Goal: Task Accomplishment & Management: Complete application form

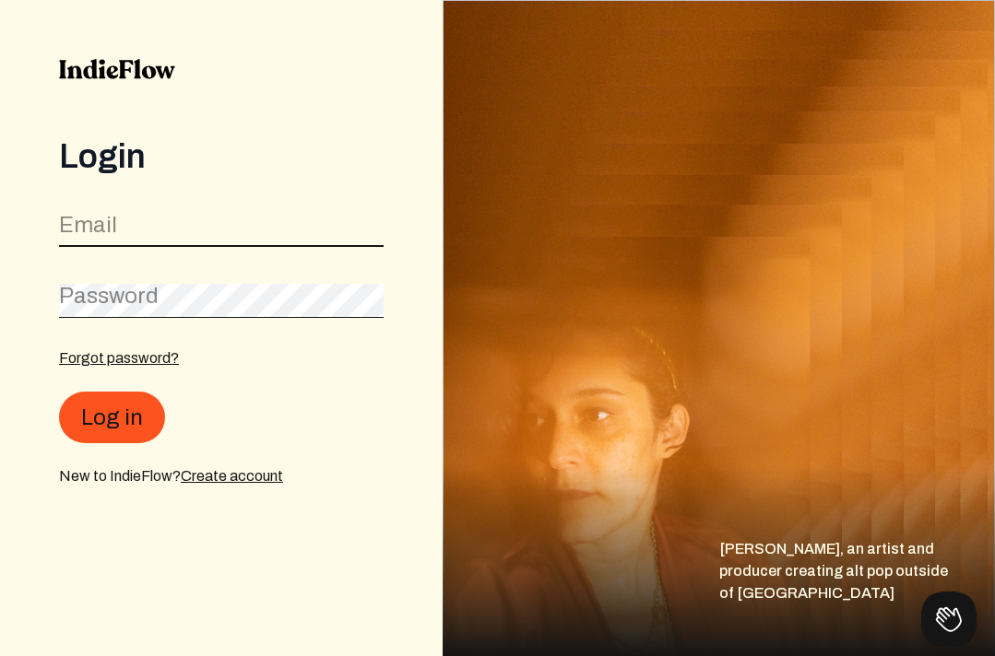
click at [145, 228] on input "email" at bounding box center [221, 229] width 325 height 35
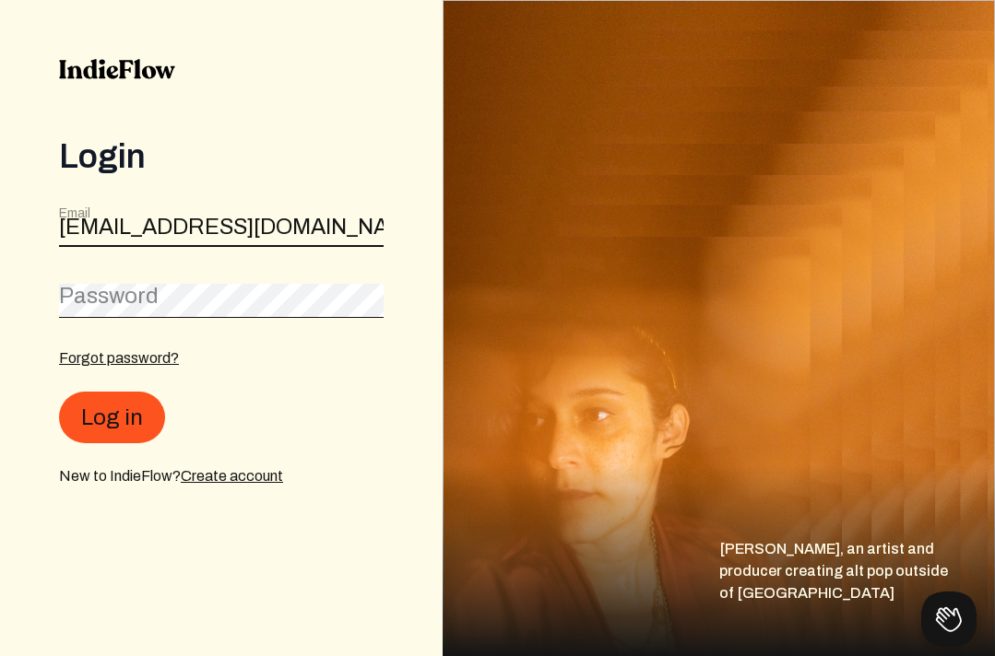
scroll to position [0, 18]
type input "[EMAIL_ADDRESS][DOMAIN_NAME]"
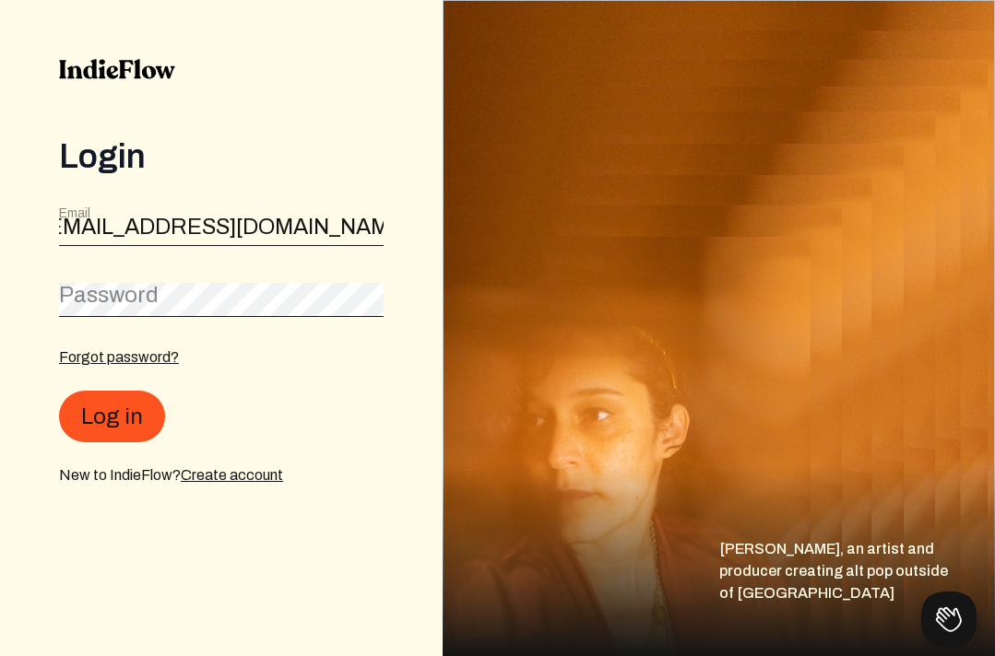
click at [113, 292] on label "Password" at bounding box center [109, 295] width 100 height 30
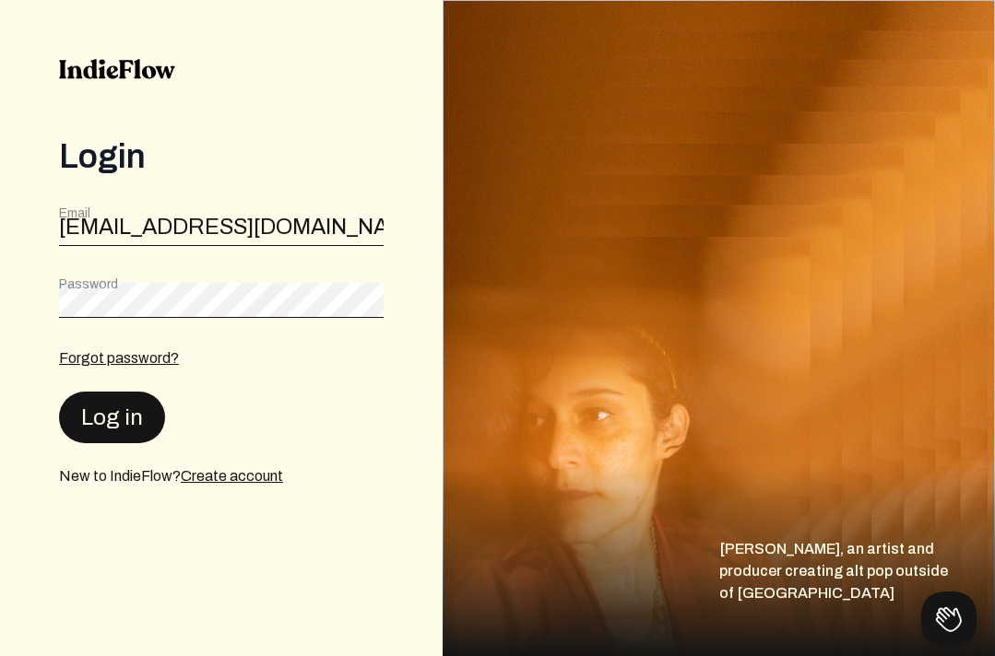
click at [101, 415] on button "Log in" at bounding box center [112, 418] width 106 height 52
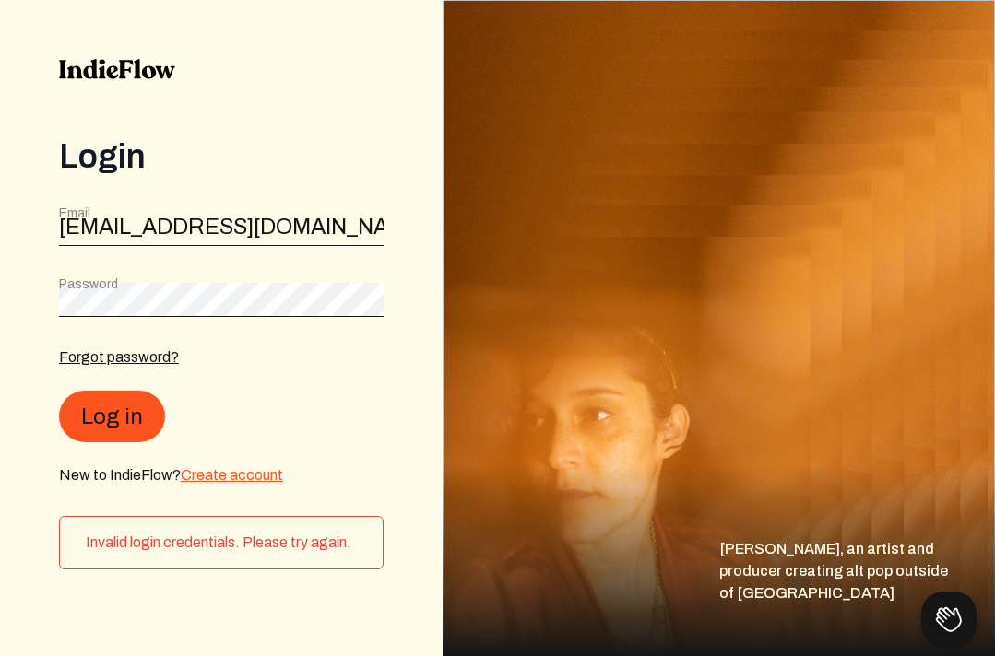
click at [223, 474] on link "Create account" at bounding box center [232, 475] width 102 height 16
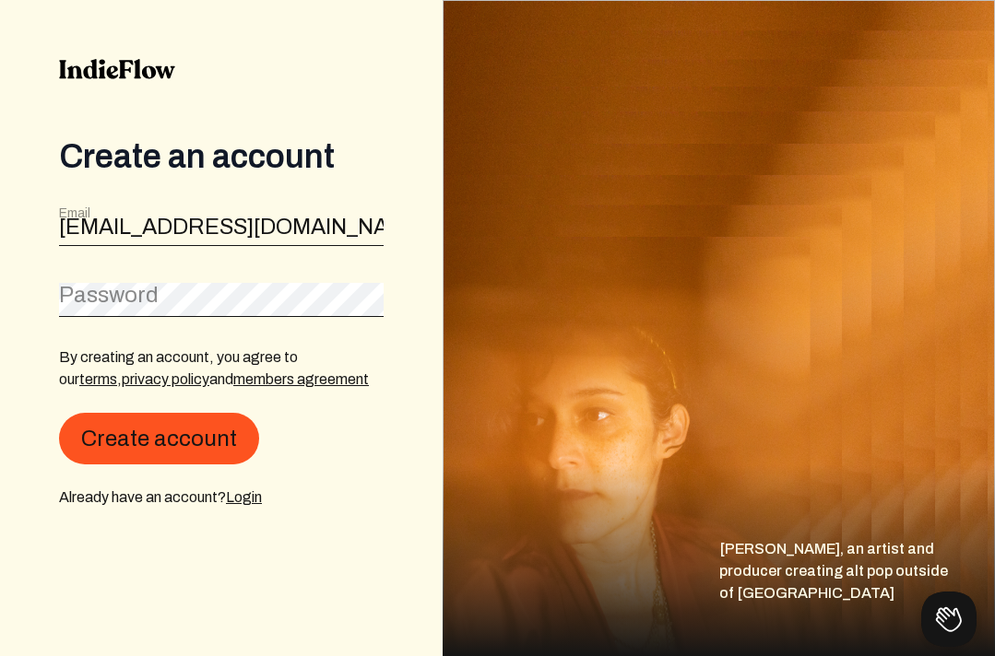
click at [134, 301] on label "Password" at bounding box center [109, 295] width 100 height 30
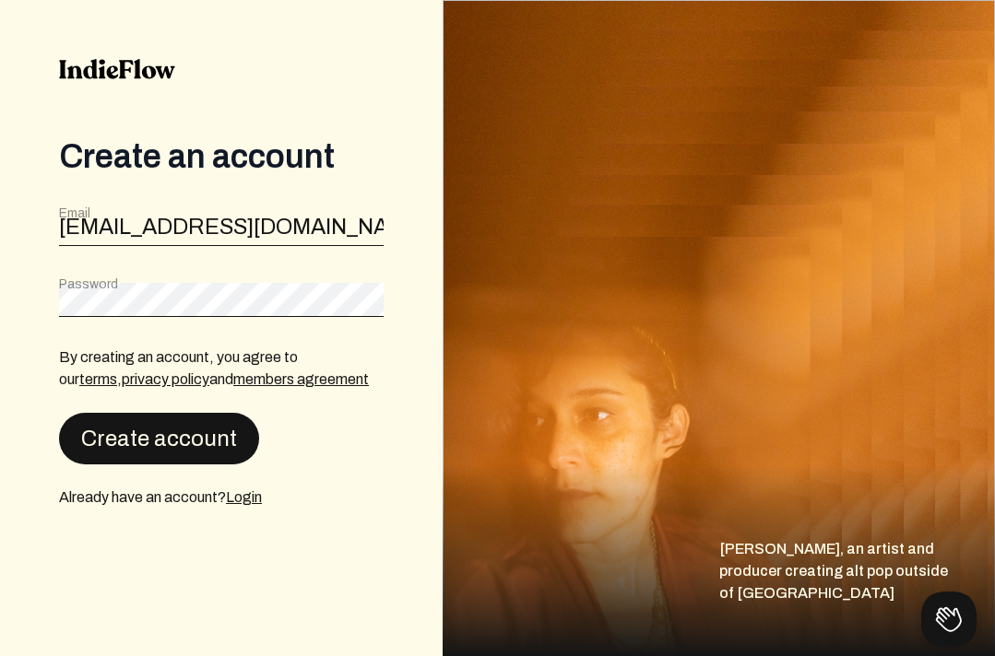
click at [145, 424] on button "Create account" at bounding box center [159, 439] width 200 height 52
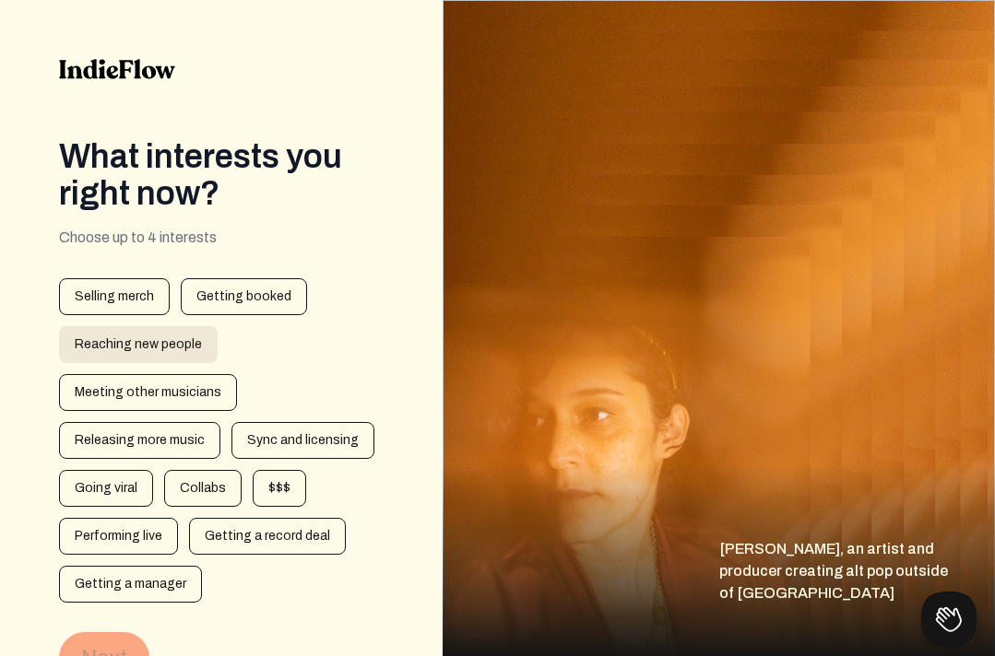
click at [165, 348] on div "Reaching new people" at bounding box center [138, 344] width 159 height 37
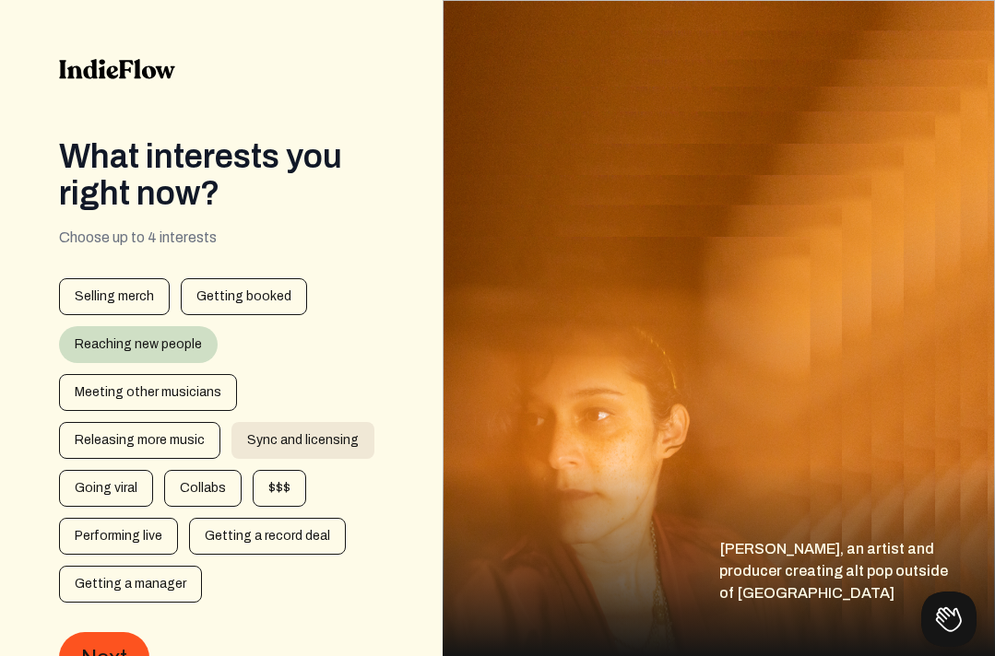
click at [292, 432] on div "Sync and licensing" at bounding box center [302, 440] width 143 height 37
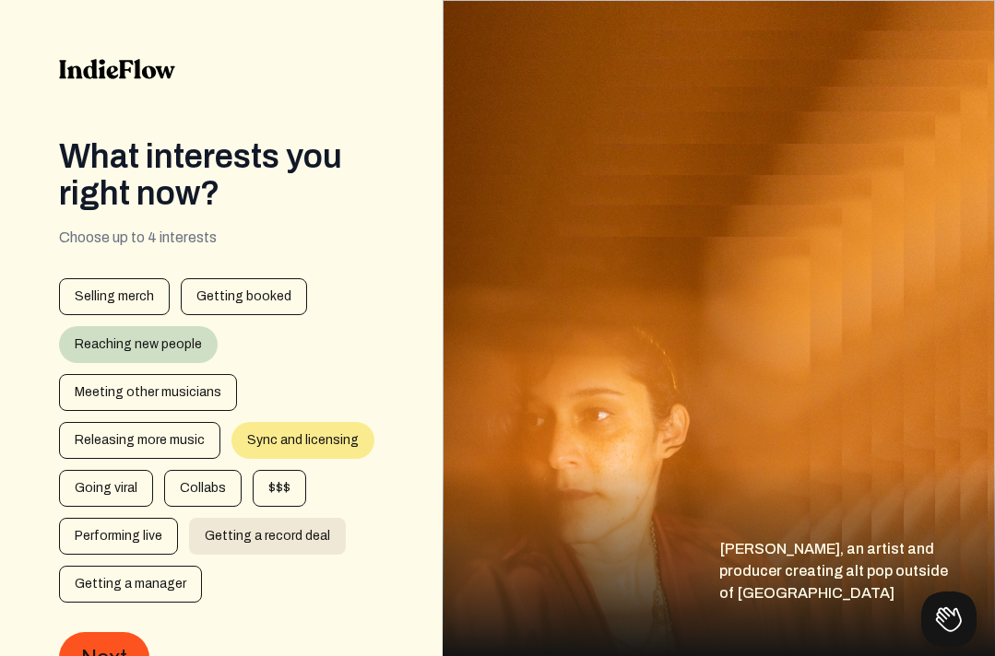
click at [248, 528] on div "Getting a record deal" at bounding box center [267, 536] width 157 height 37
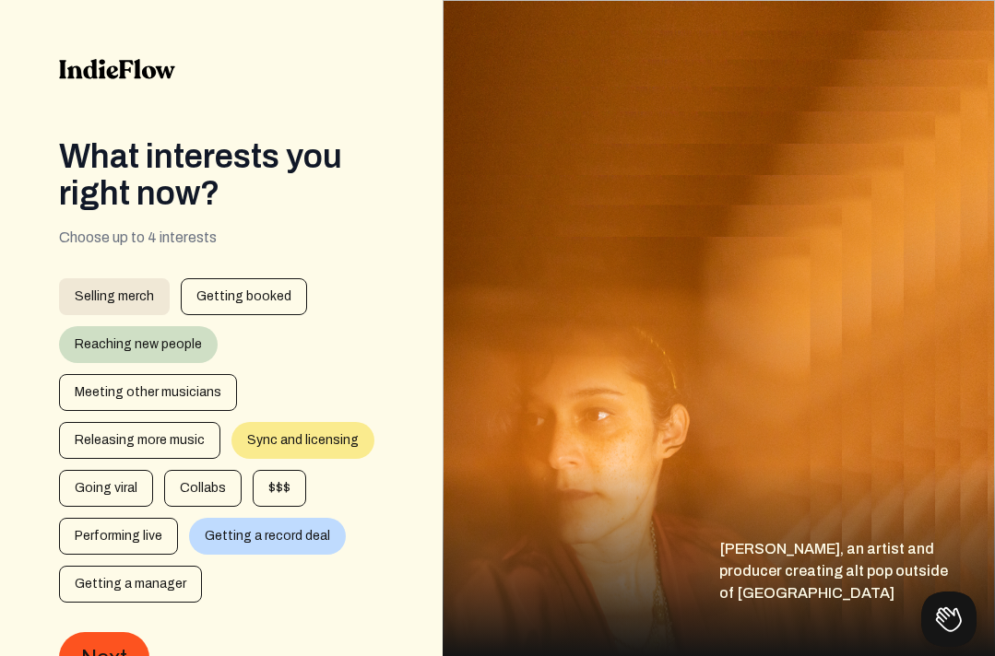
click at [128, 289] on div "Selling merch" at bounding box center [114, 296] width 111 height 37
click at [121, 639] on button "Next" at bounding box center [104, 658] width 90 height 52
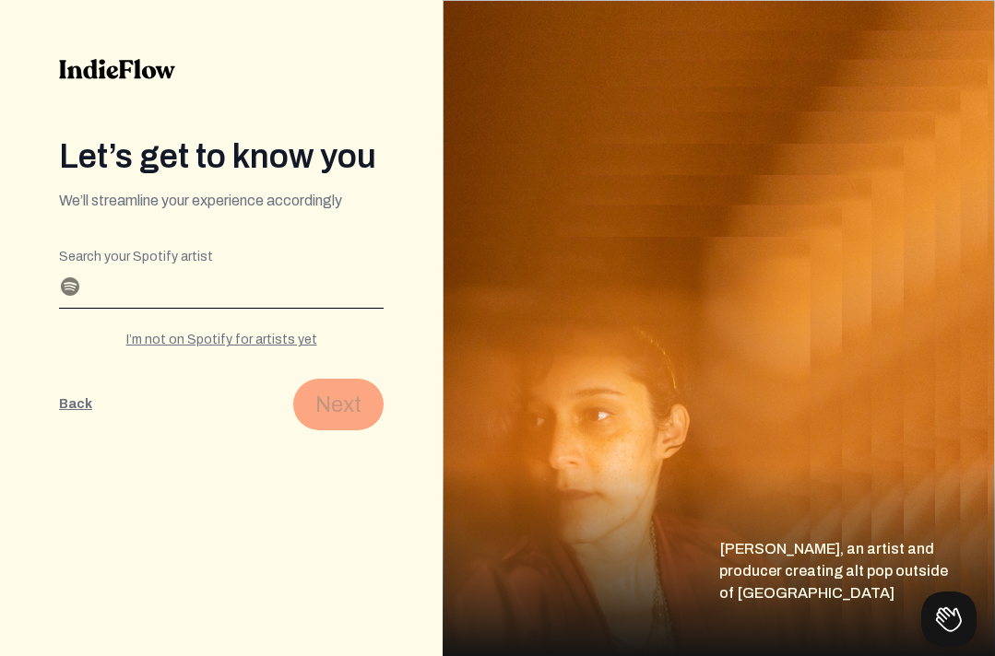
click at [147, 285] on input "Search your Spotify artist" at bounding box center [221, 293] width 325 height 30
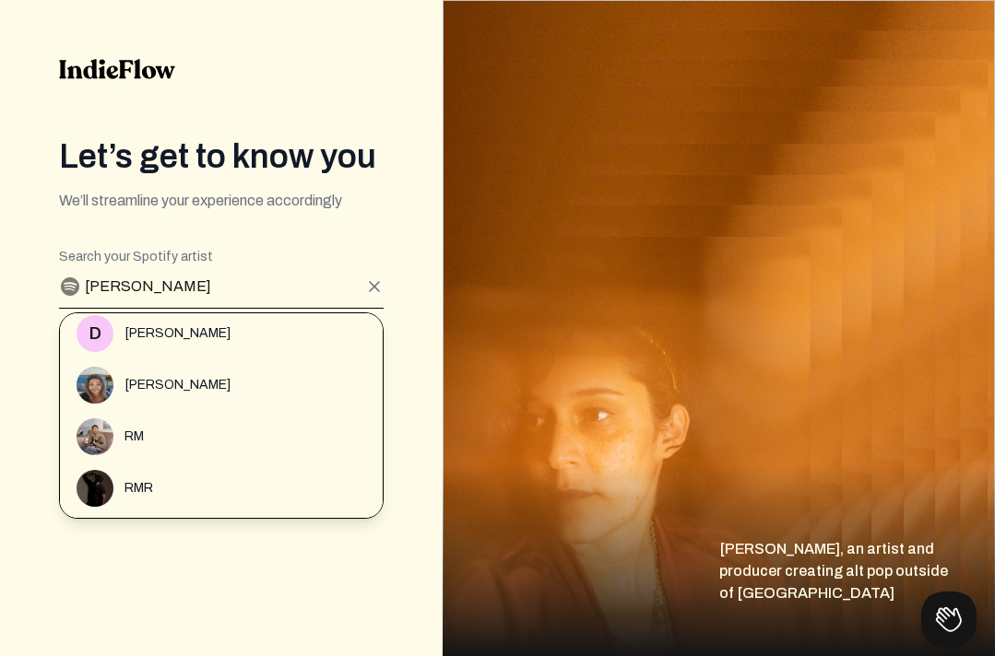
scroll to position [274, 0]
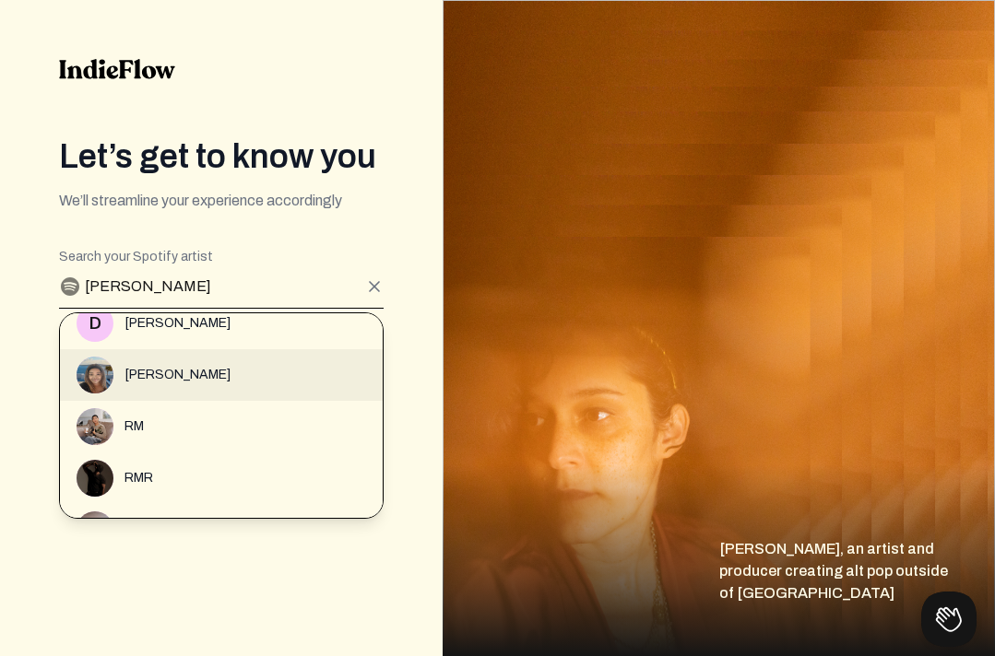
type input "[PERSON_NAME]"
click at [154, 373] on span "[PERSON_NAME]" at bounding box center [177, 375] width 106 height 18
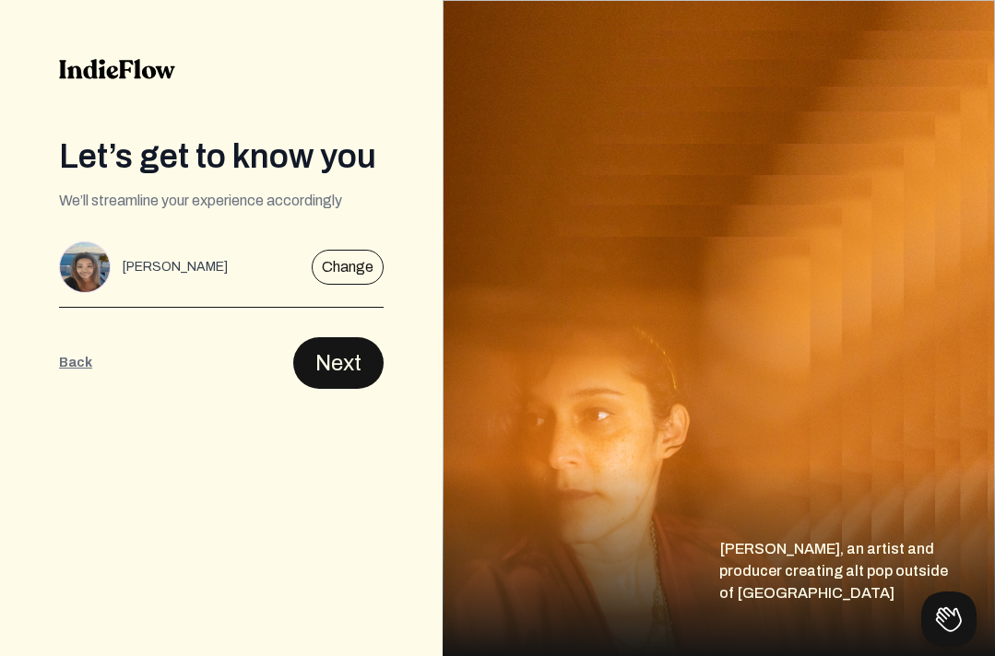
click at [333, 365] on button "Next" at bounding box center [338, 363] width 90 height 52
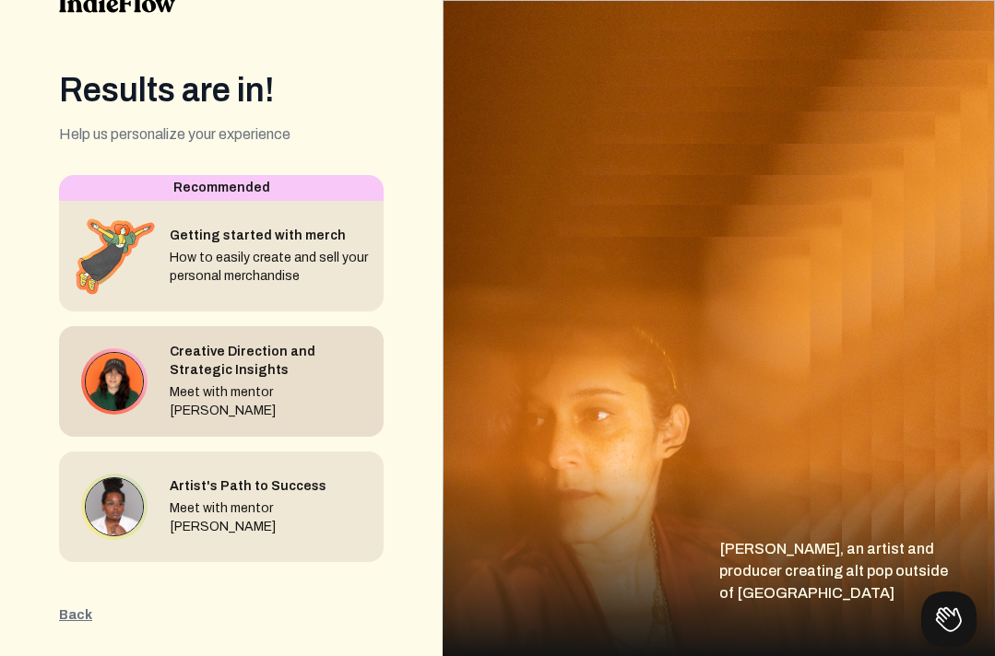
scroll to position [94, 0]
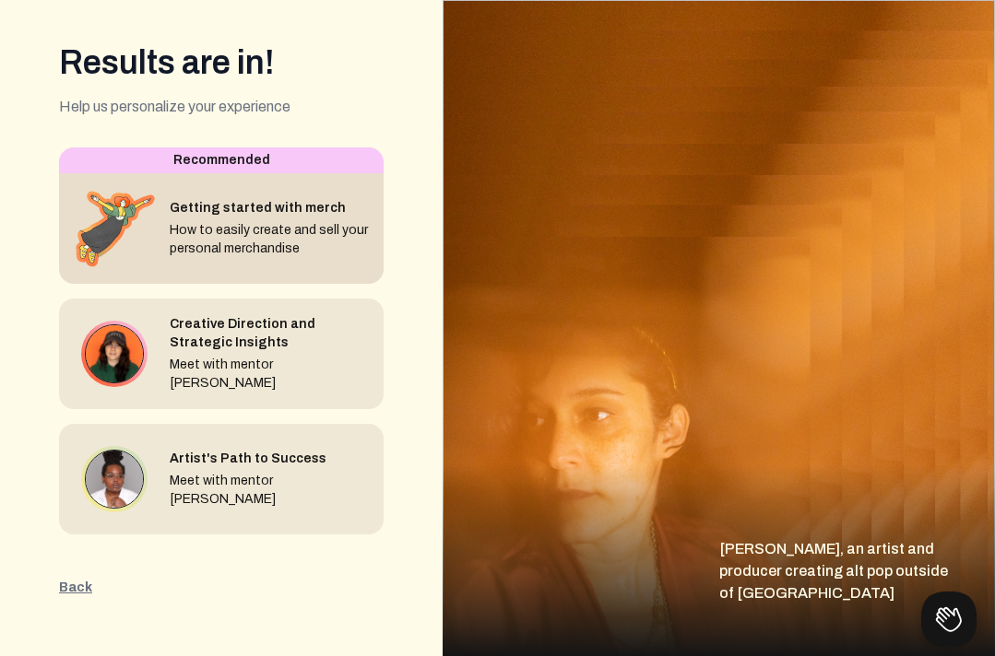
click at [222, 217] on div "Getting started with merch" at bounding box center [269, 208] width 199 height 18
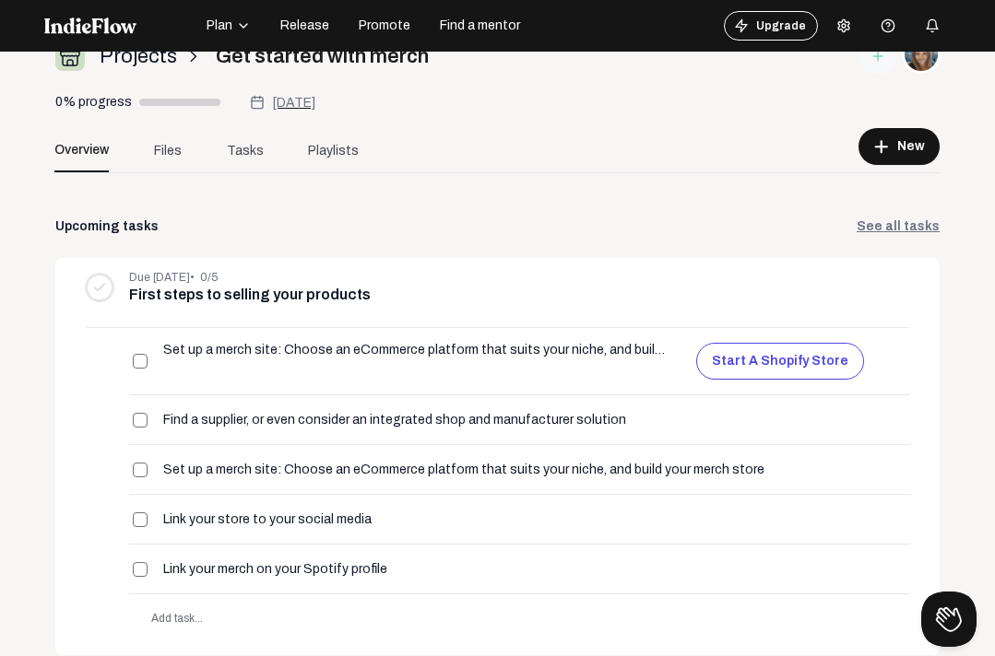
scroll to position [99, 0]
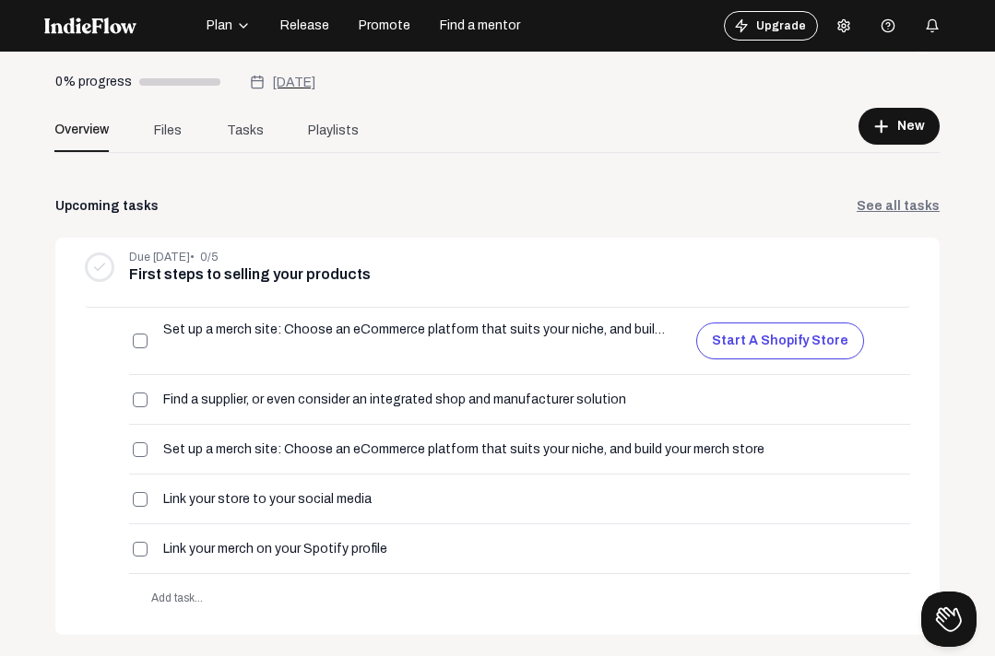
click at [244, 30] on icon "button" at bounding box center [243, 25] width 15 height 15
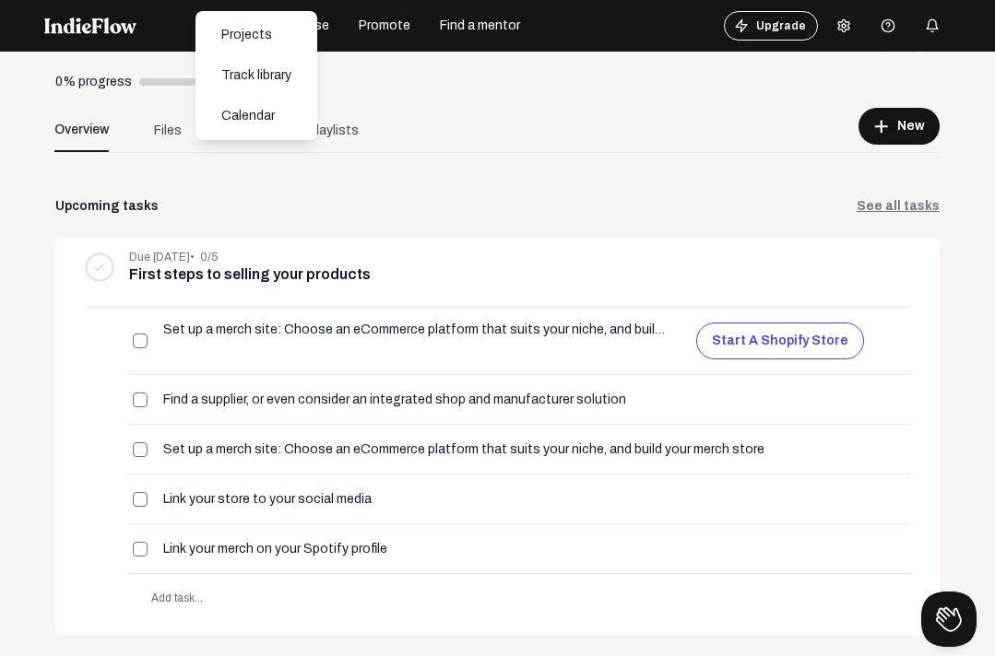
click at [378, 49] on nav "Plan Projects Track library Calendar Release Promote Find a mentor Upgrade Help…" at bounding box center [497, 26] width 995 height 52
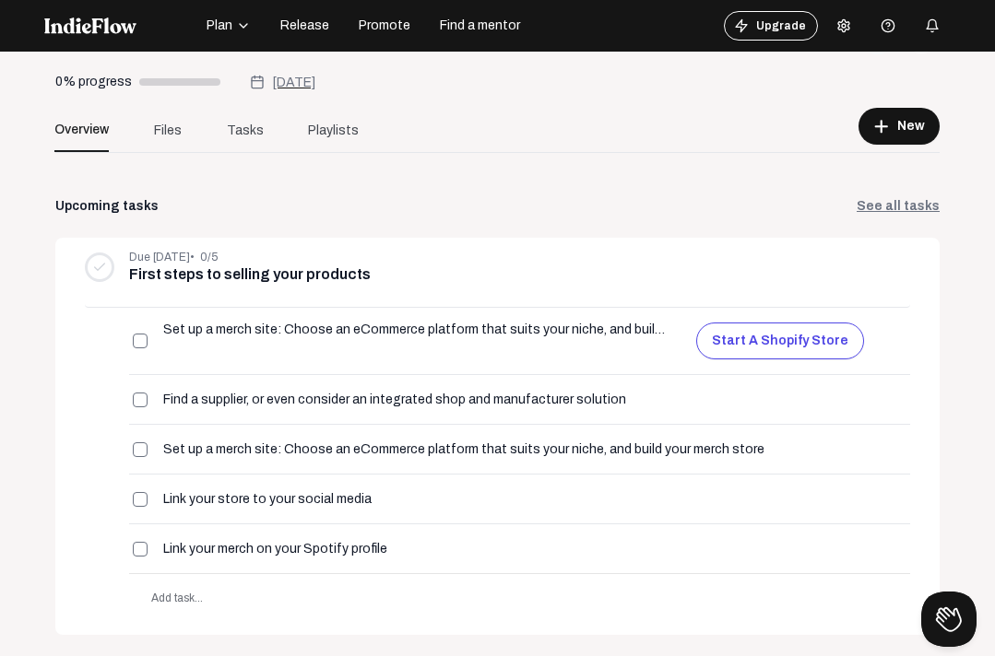
click at [304, 22] on span "Release" at bounding box center [304, 26] width 49 height 18
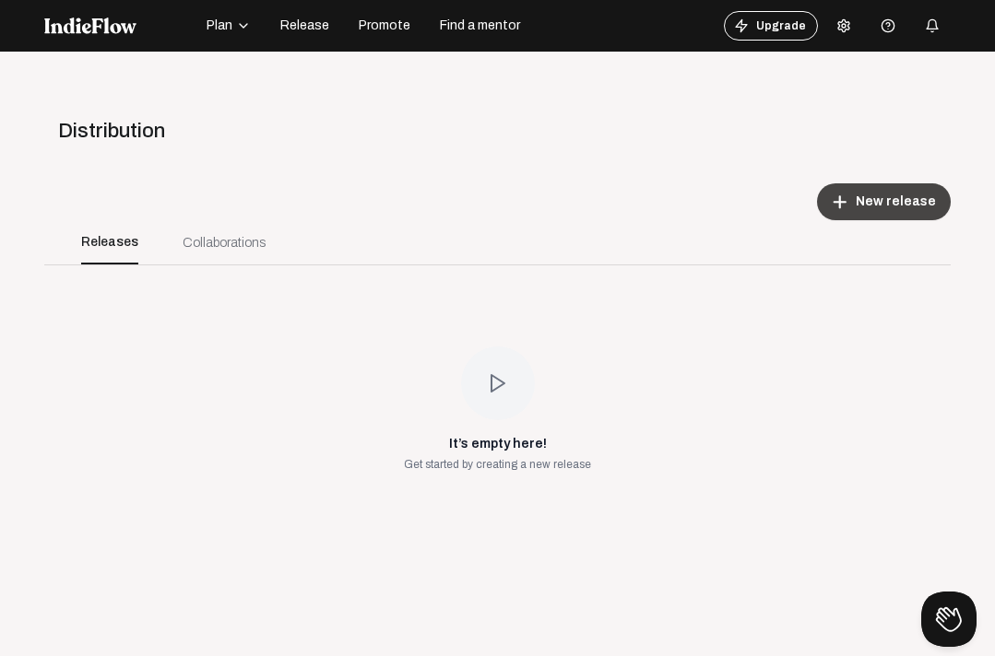
click at [885, 207] on span "New release" at bounding box center [896, 202] width 80 height 18
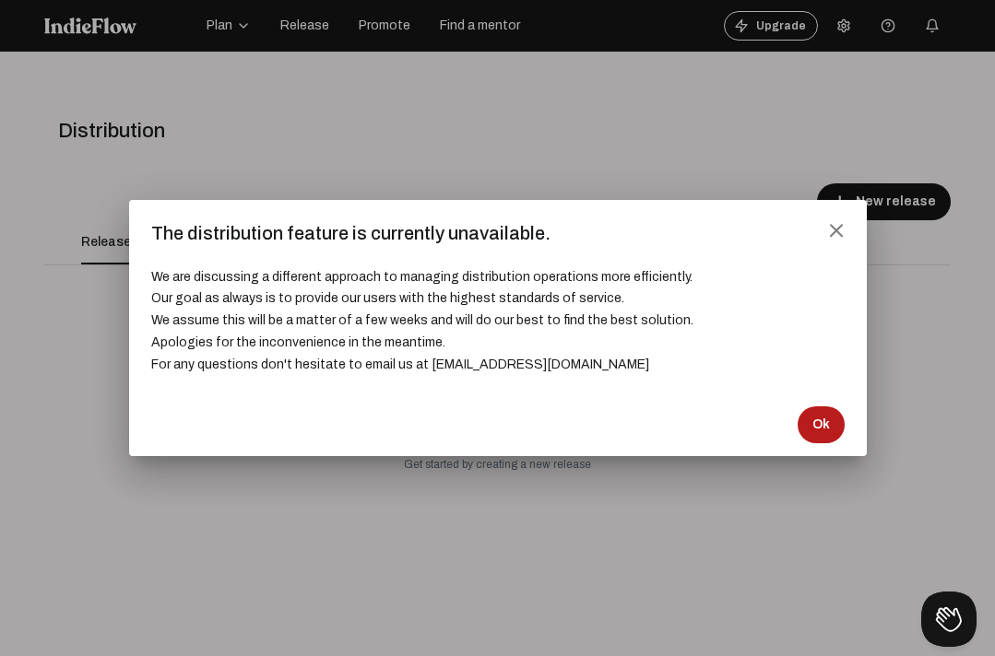
click at [823, 418] on span "Ok" at bounding box center [821, 425] width 18 height 18
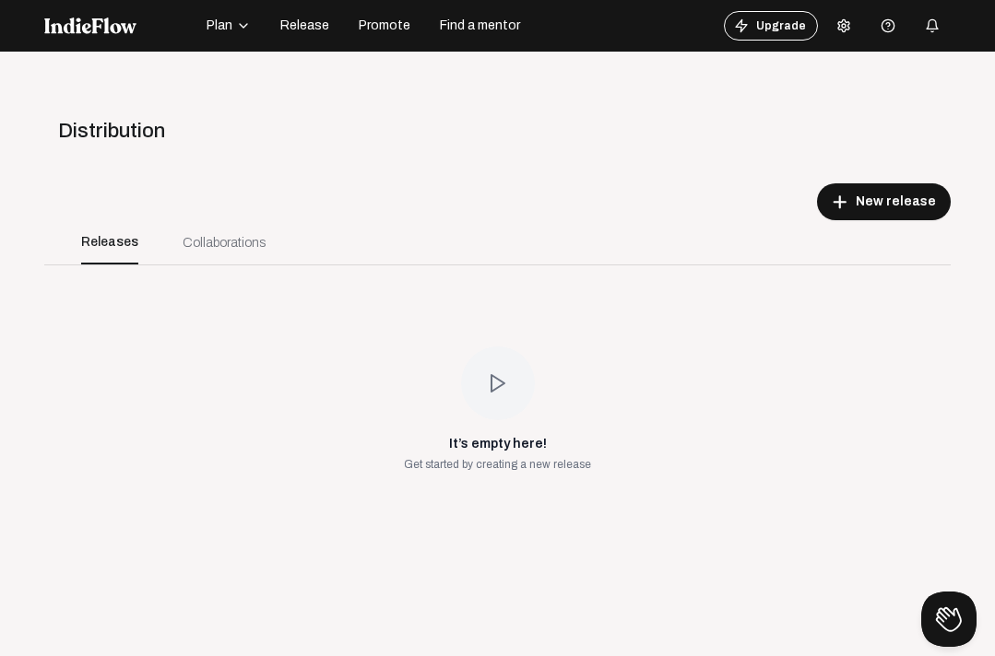
click at [378, 29] on span "Promote" at bounding box center [385, 26] width 52 height 18
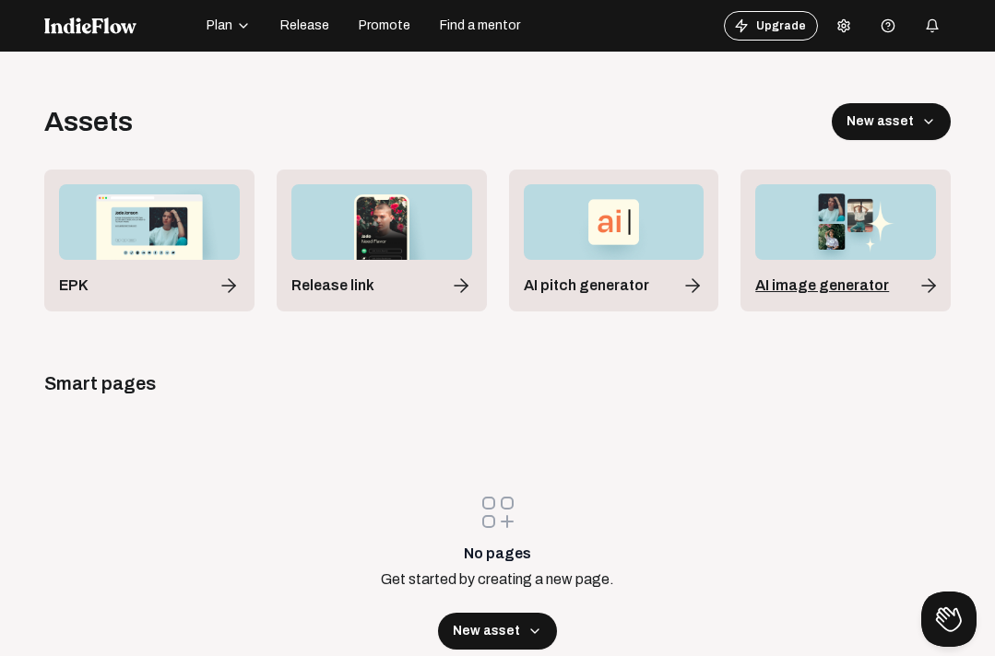
click at [833, 285] on span "AI image generator" at bounding box center [822, 286] width 134 height 22
